Goal: Task Accomplishment & Management: Manage account settings

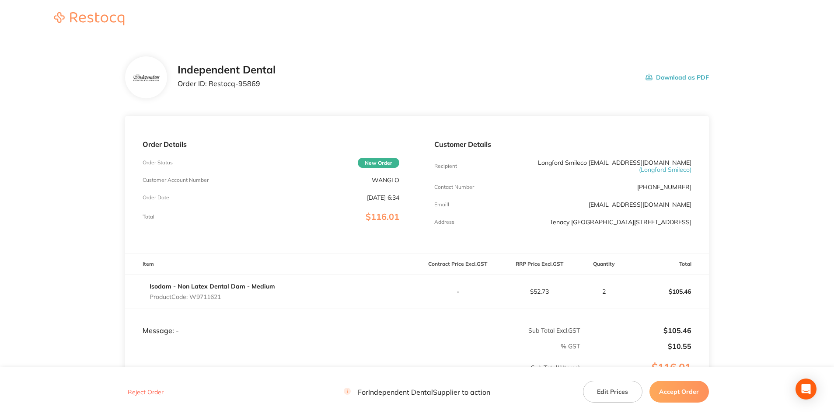
click at [690, 71] on button "Download as PDF" at bounding box center [676, 77] width 63 height 27
click at [683, 393] on button "Accept Order" at bounding box center [678, 392] width 59 height 22
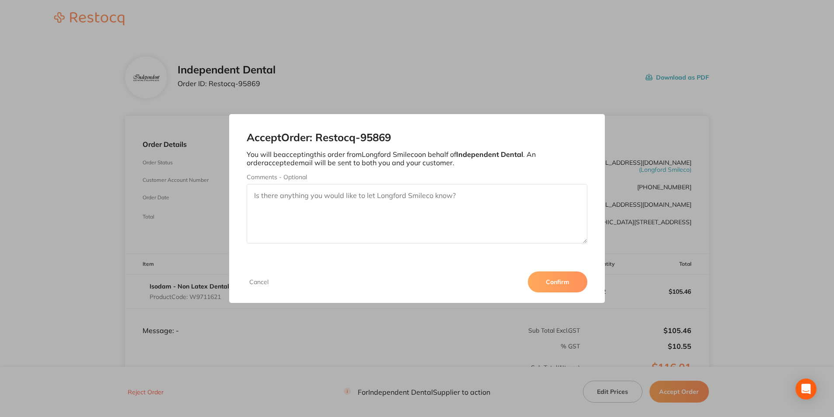
click at [551, 281] on button "Confirm" at bounding box center [557, 281] width 59 height 21
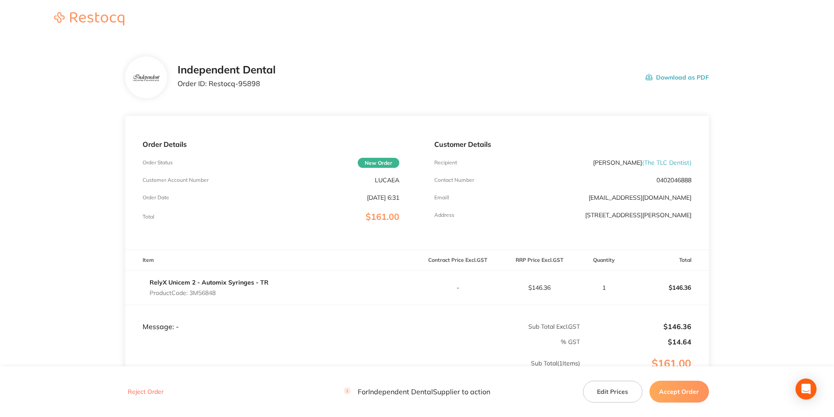
drag, startPoint x: 0, startPoint y: 0, endPoint x: 84, endPoint y: 361, distance: 370.7
click at [665, 75] on button "Download as PDF" at bounding box center [676, 77] width 63 height 27
click at [689, 393] on button "Accept Order" at bounding box center [678, 392] width 59 height 22
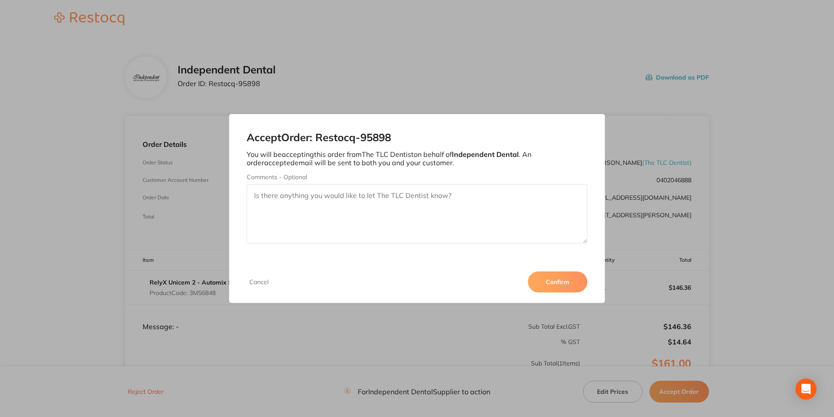
click at [565, 282] on button "Confirm" at bounding box center [557, 281] width 59 height 21
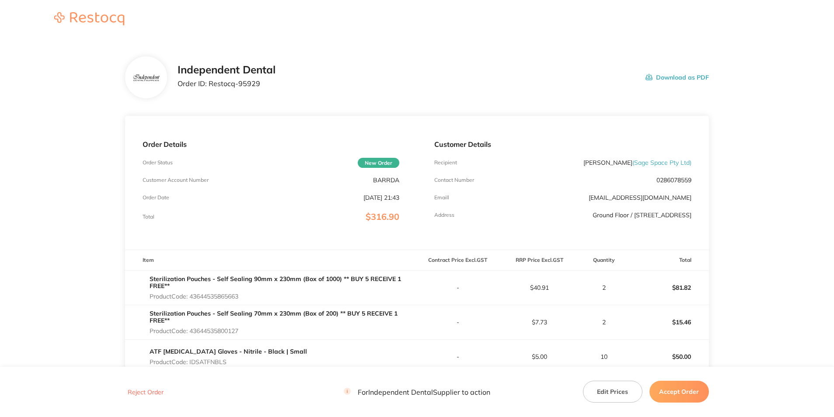
click at [681, 72] on button "Download as PDF" at bounding box center [676, 77] width 63 height 27
click at [693, 392] on button "Accept Order" at bounding box center [678, 392] width 59 height 22
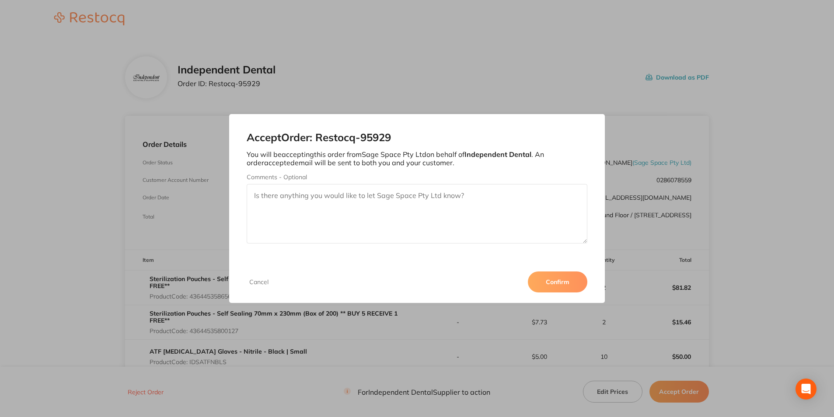
click at [575, 283] on button "Confirm" at bounding box center [557, 281] width 59 height 21
